Goal: Information Seeking & Learning: Learn about a topic

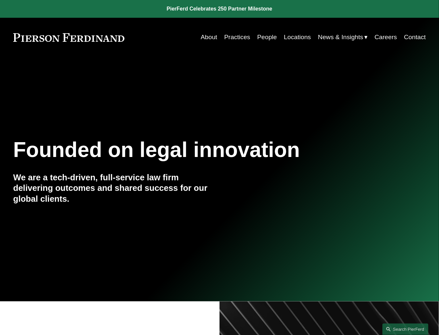
drag, startPoint x: 0, startPoint y: 0, endPoint x: 254, endPoint y: 37, distance: 256.9
click at [254, 37] on nav "About Practices People Locations News & Insights News Insights Blogs Careers Co…" at bounding box center [313, 37] width 225 height 13
click at [261, 37] on link "People" at bounding box center [268, 37] width 20 height 13
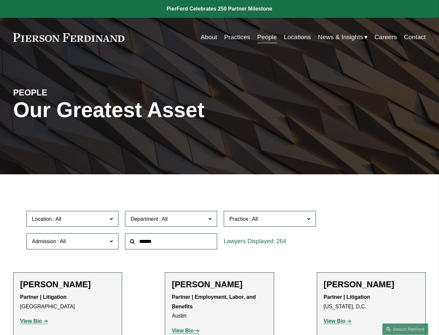
click at [149, 245] on input "text" at bounding box center [171, 242] width 92 height 16
type input "*****"
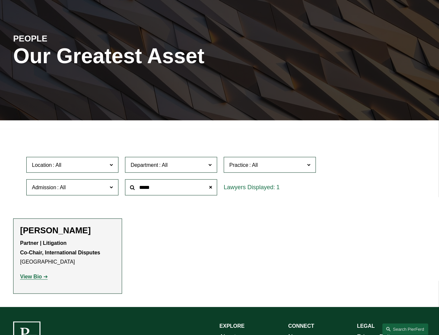
scroll to position [57, 0]
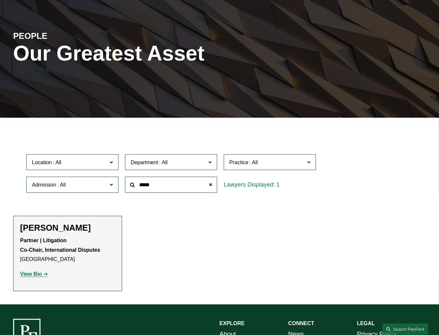
click at [40, 275] on strong "View Bio" at bounding box center [31, 274] width 22 height 6
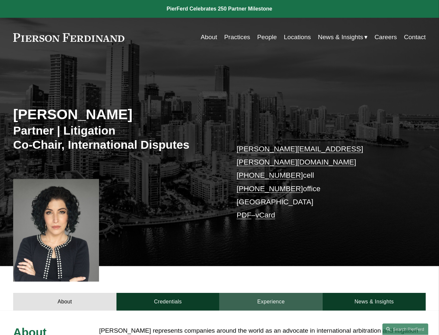
click at [271, 293] on link "Experience" at bounding box center [271, 302] width 103 height 18
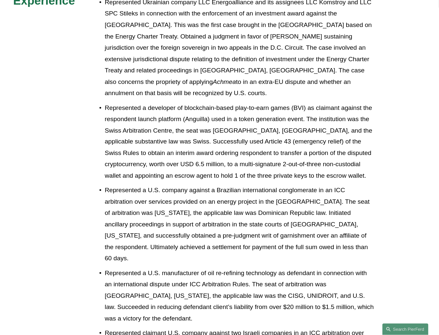
scroll to position [439, 0]
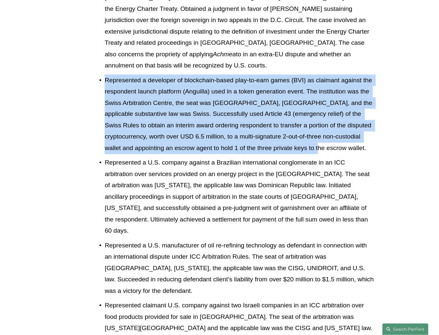
drag, startPoint x: 105, startPoint y: 59, endPoint x: 298, endPoint y: 128, distance: 204.5
click at [298, 128] on p "Represented a developer of blockchain-based play-to-earn games (BVI) as claiman…" at bounding box center [240, 115] width 270 height 80
copy p "Represented a developer of blockchain-based play-to-earn games (BVI) as claiman…"
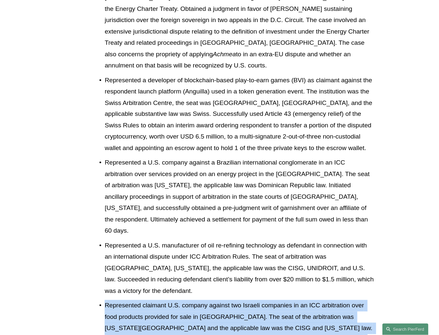
drag, startPoint x: 19, startPoint y: 255, endPoint x: 3, endPoint y: 304, distance: 51.8
